Goal: Book appointment/travel/reservation

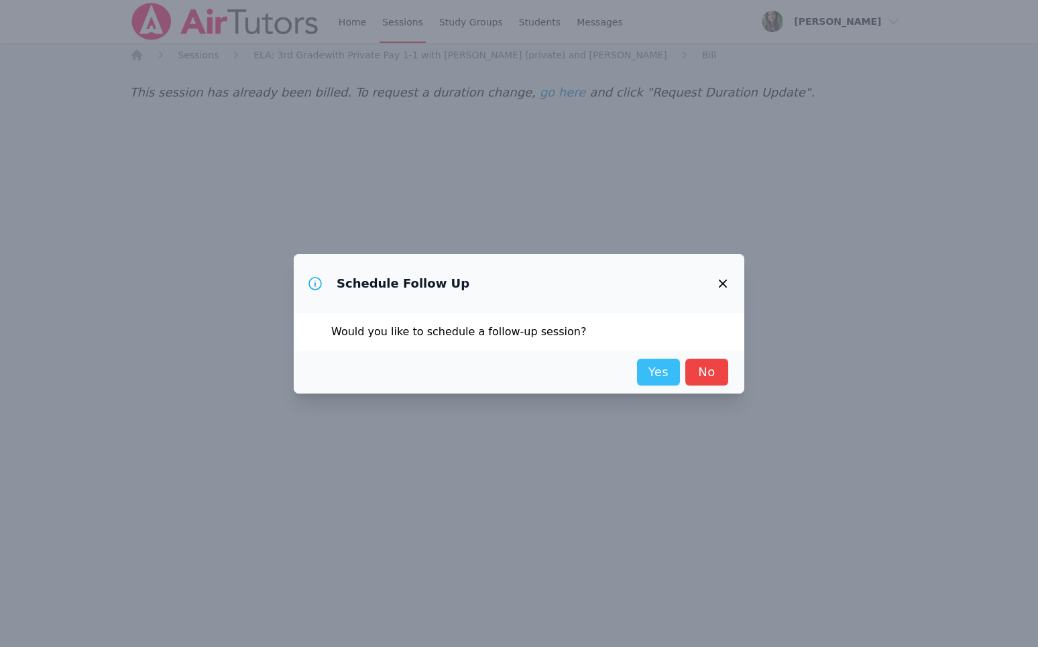
click at [648, 363] on link "Yes" at bounding box center [658, 372] width 43 height 27
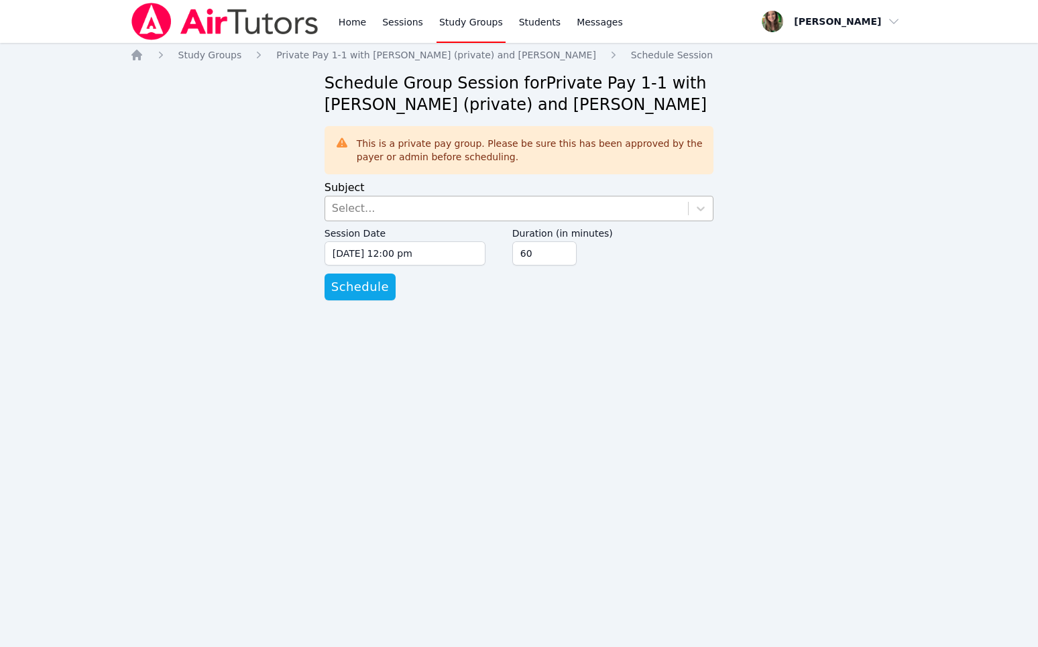
click at [408, 207] on div "Select..." at bounding box center [506, 208] width 363 height 24
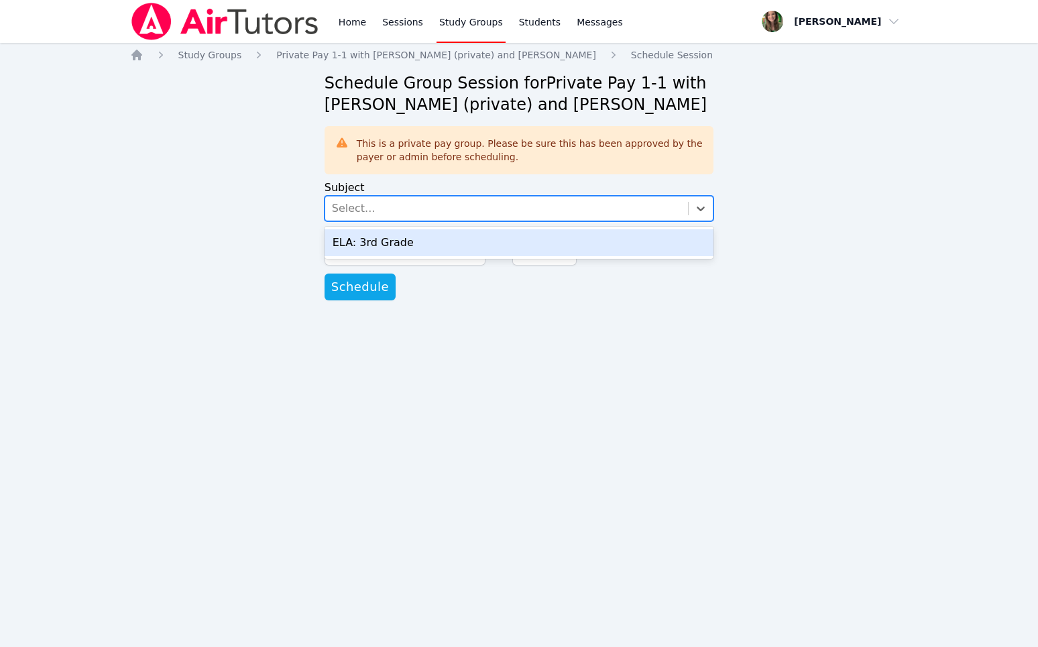
click at [405, 239] on div "ELA: 3rd Grade" at bounding box center [520, 242] width 390 height 27
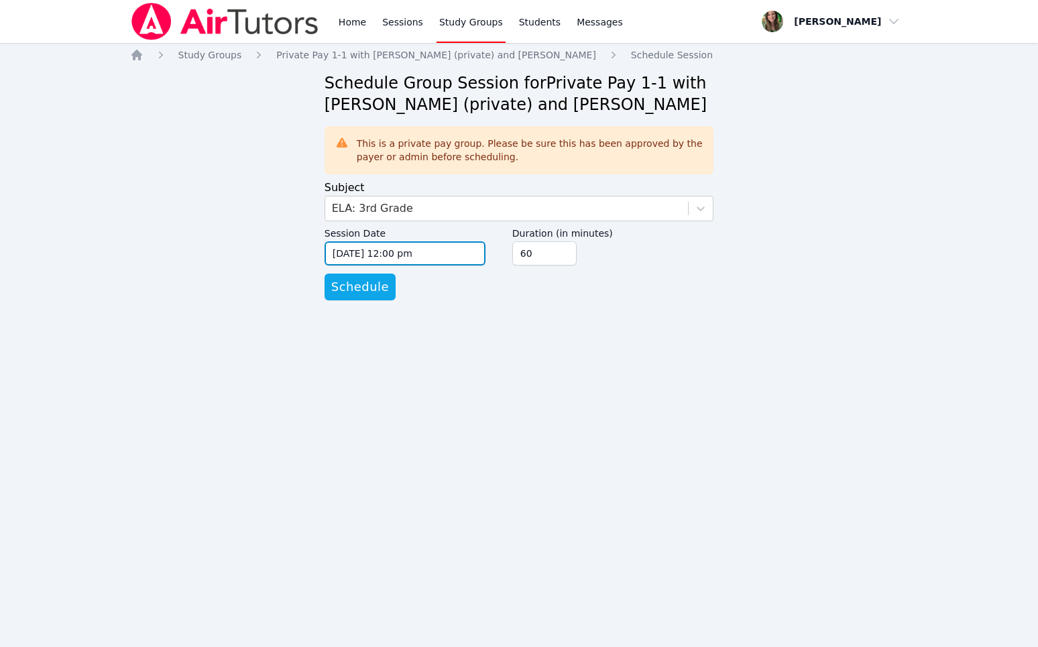
click at [406, 248] on input "[DATE] 12:00 pm" at bounding box center [405, 253] width 161 height 24
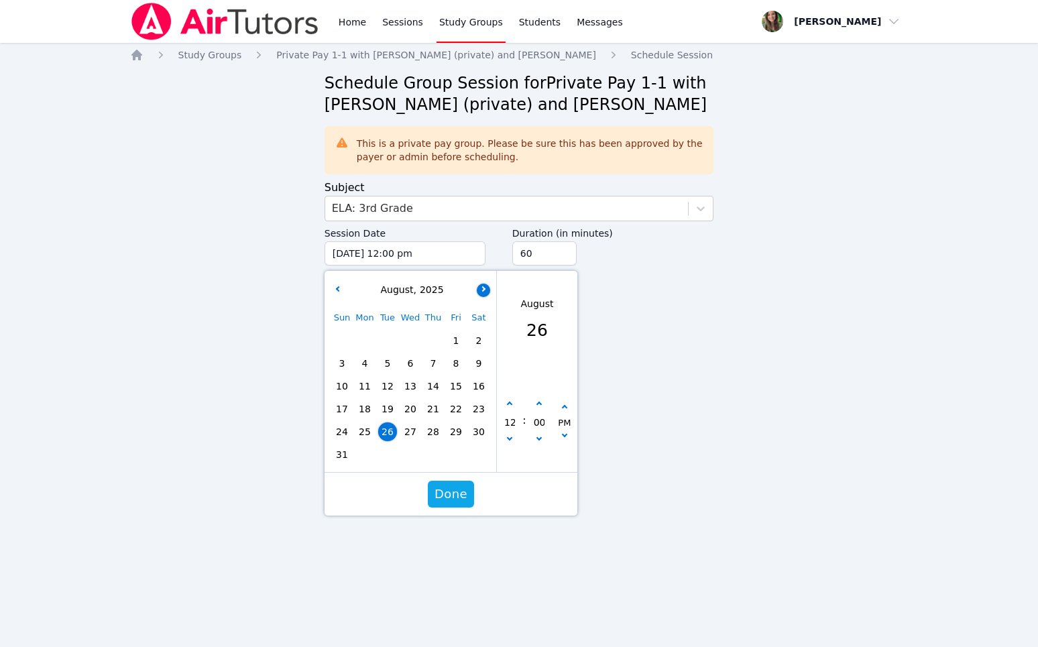
click at [485, 284] on button "button" at bounding box center [483, 290] width 13 height 13
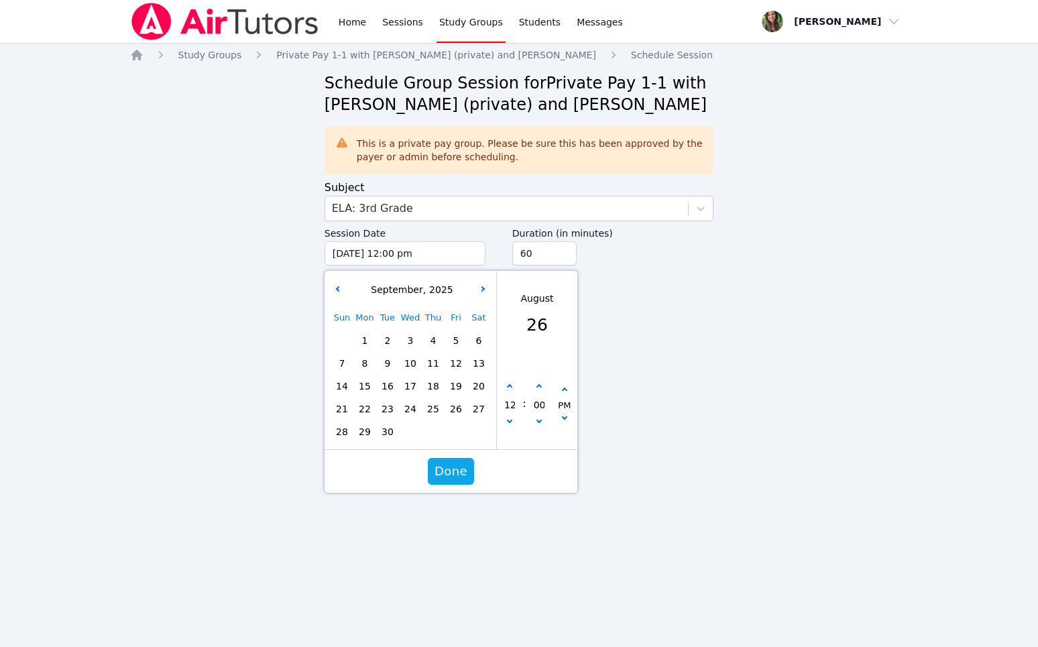
click at [337, 299] on div "[DATE]" at bounding box center [410, 290] width 166 height 26
click at [336, 288] on icon "button" at bounding box center [337, 288] width 5 height 5
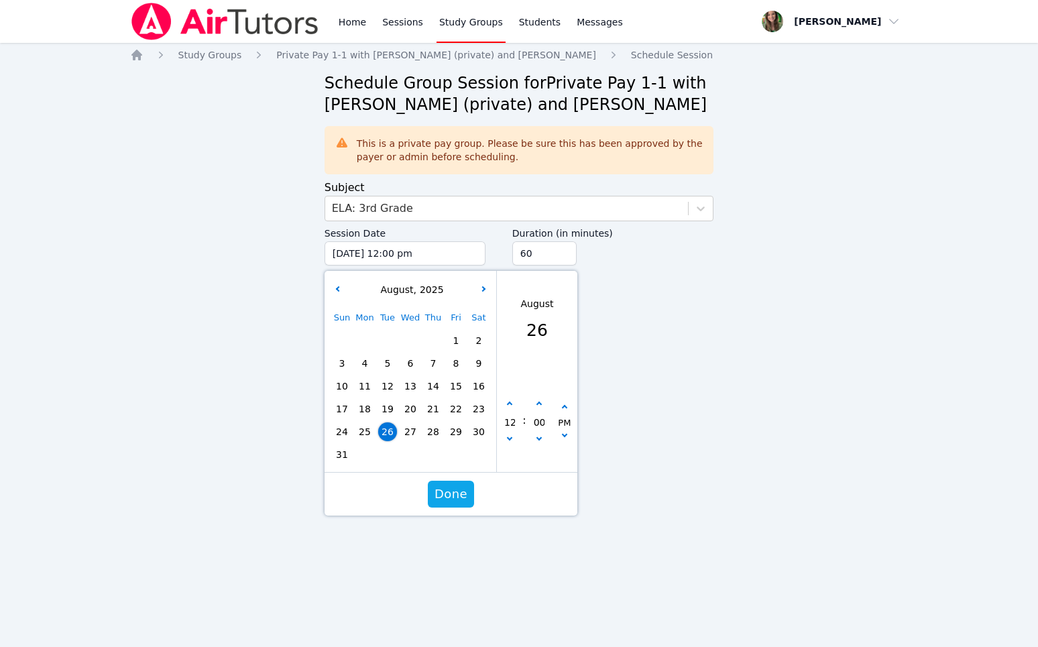
click at [327, 449] on div "[DATE] Sun Mon Tue Wed Thu Fri Sat 1 2 3 4 5 6 7 8 9 10 11 12 13 14 15 16 17 18…" at bounding box center [411, 371] width 172 height 201
click at [346, 452] on span "31" at bounding box center [342, 454] width 19 height 19
click at [511, 404] on icon "button" at bounding box center [509, 404] width 5 height 5
type input "[DATE] 01:00 pm"
type input "01"
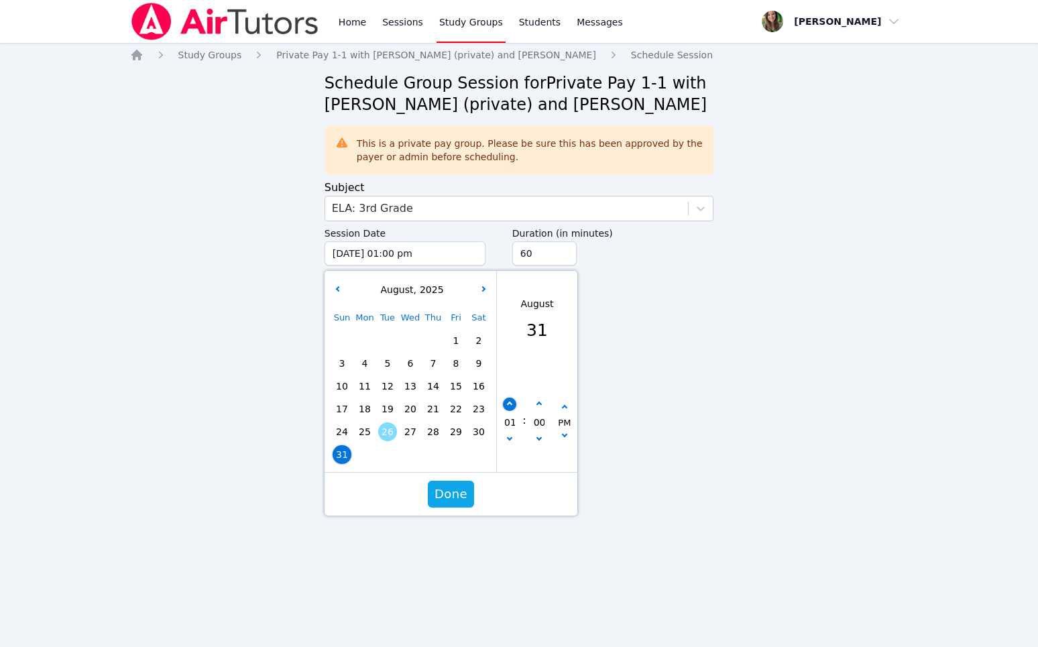
click at [511, 404] on icon "button" at bounding box center [509, 404] width 5 height 5
type input "[DATE] 02:00 pm"
type input "02"
click at [512, 404] on icon "button" at bounding box center [509, 404] width 5 height 5
type input "[DATE] 03:00 pm"
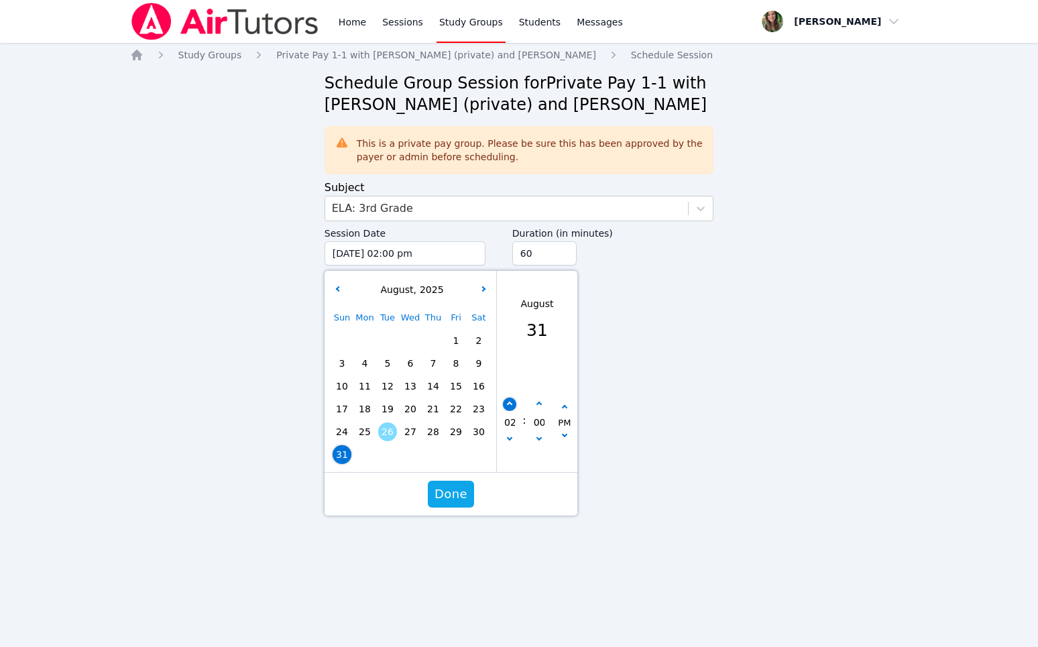
type input "03"
click at [512, 443] on button "button" at bounding box center [509, 440] width 13 height 13
type input "[DATE] 02:00 pm"
type input "02"
click at [450, 493] on span "Done" at bounding box center [450, 494] width 33 height 19
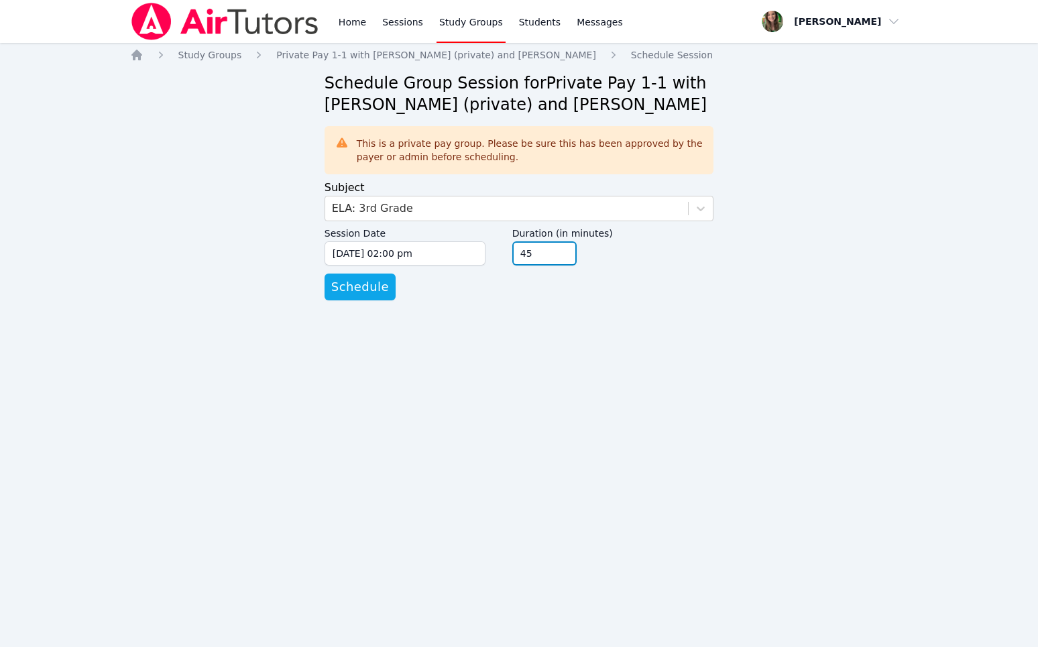
click at [568, 256] on input "45" at bounding box center [544, 253] width 64 height 24
type input "30"
click at [568, 256] on input "30" at bounding box center [544, 253] width 64 height 24
click at [371, 274] on button "Schedule" at bounding box center [360, 287] width 71 height 27
